Goal: Check status

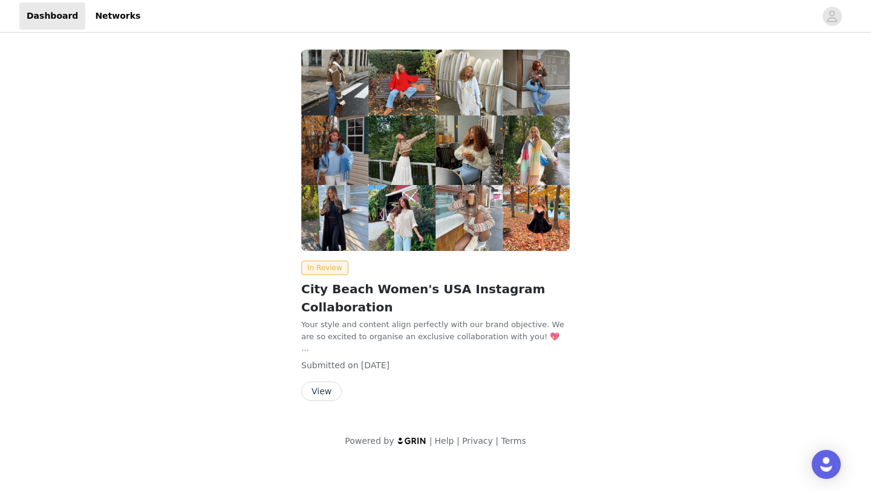
click at [323, 392] on button "View" at bounding box center [321, 391] width 41 height 19
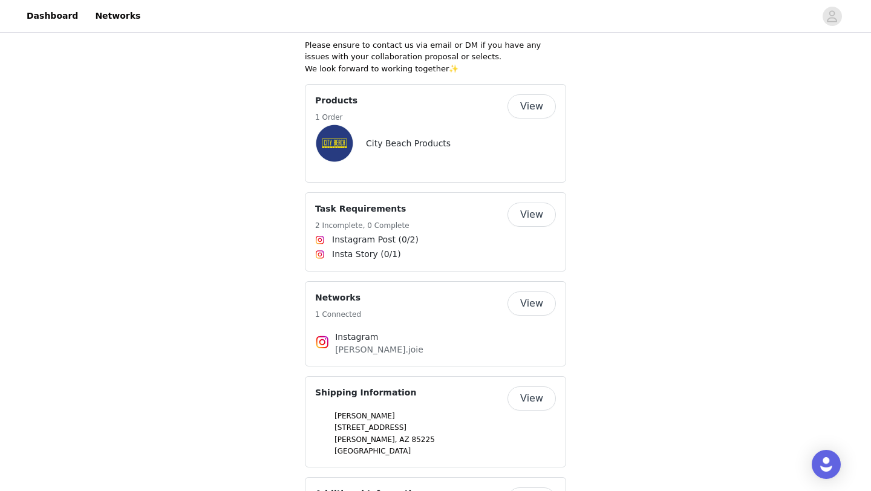
scroll to position [882, 0]
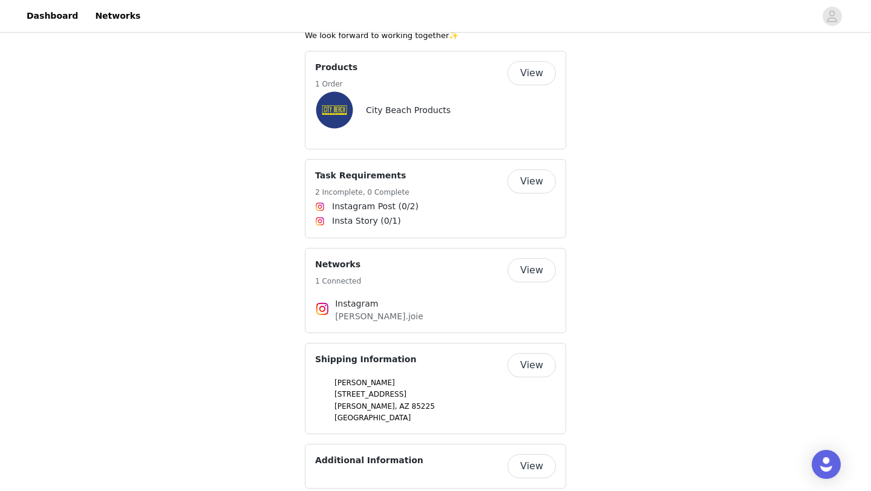
click at [534, 169] on button "View" at bounding box center [532, 181] width 48 height 24
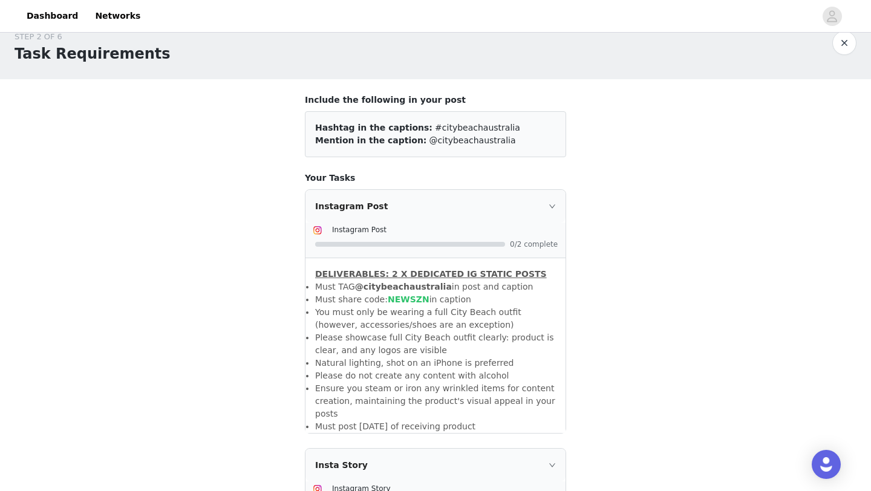
scroll to position [18, 0]
click at [551, 212] on div "Instagram Post" at bounding box center [436, 207] width 260 height 33
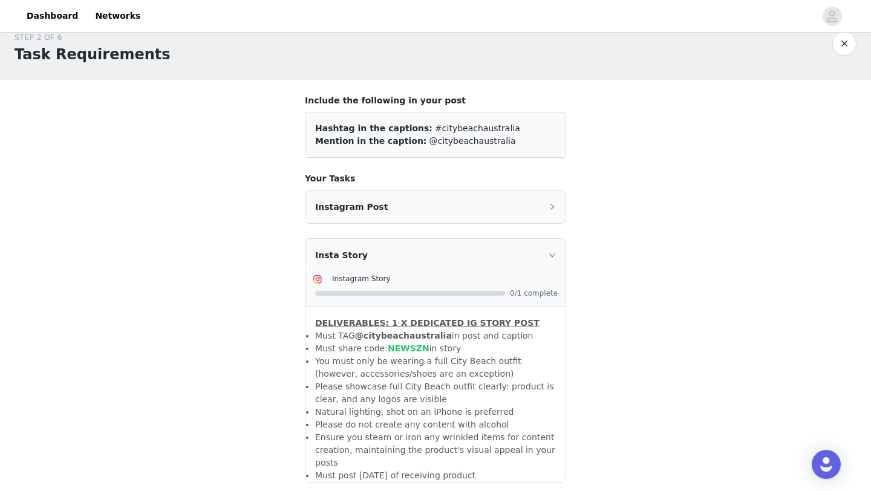
click at [549, 247] on div "Insta Story" at bounding box center [436, 255] width 260 height 33
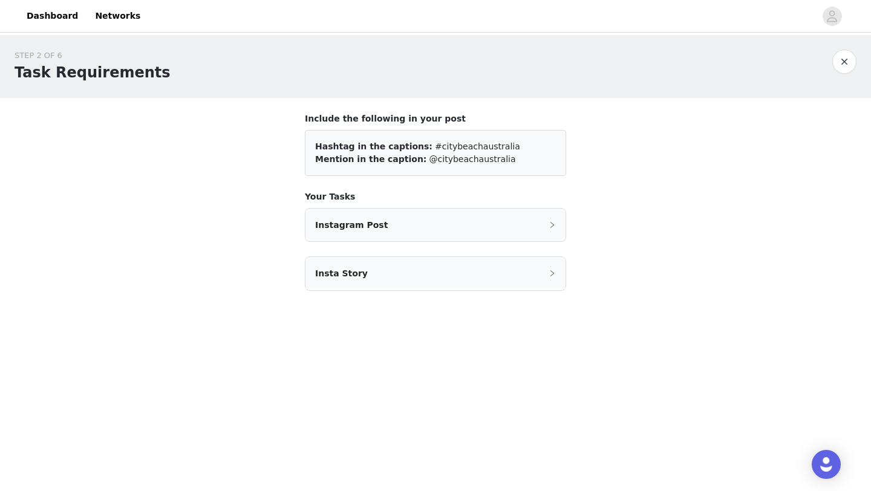
scroll to position [0, 0]
click at [853, 59] on button "button" at bounding box center [845, 62] width 24 height 24
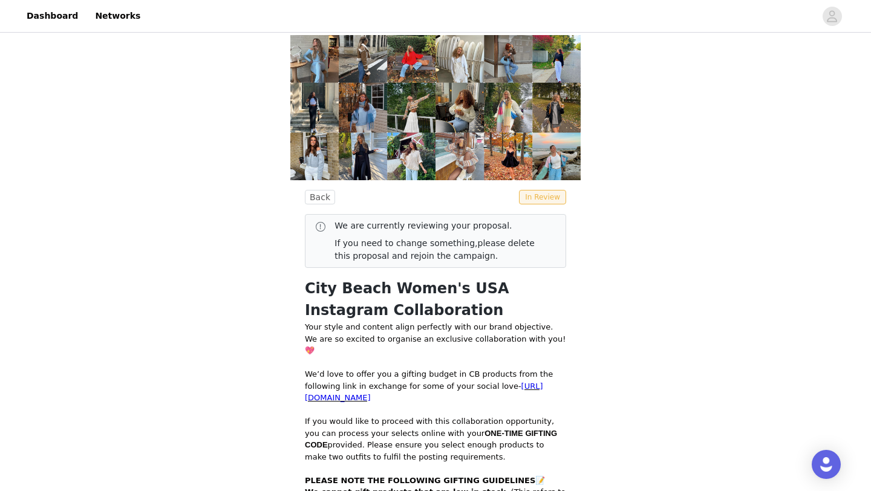
click at [326, 200] on button "Back" at bounding box center [320, 197] width 30 height 15
